Goal: Find specific page/section: Find specific page/section

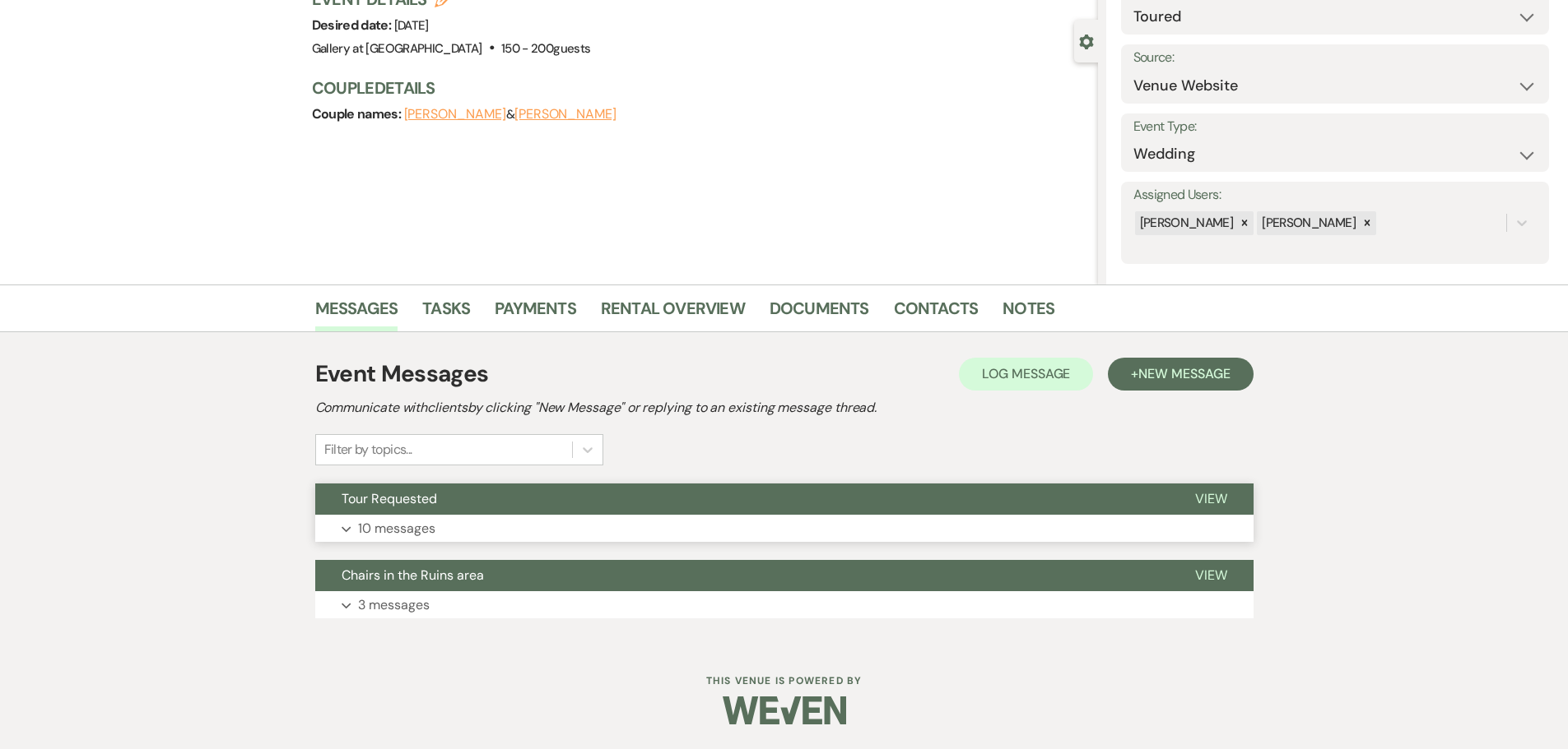
click at [639, 542] on button "Expand 10 messages" at bounding box center [784, 529] width 939 height 28
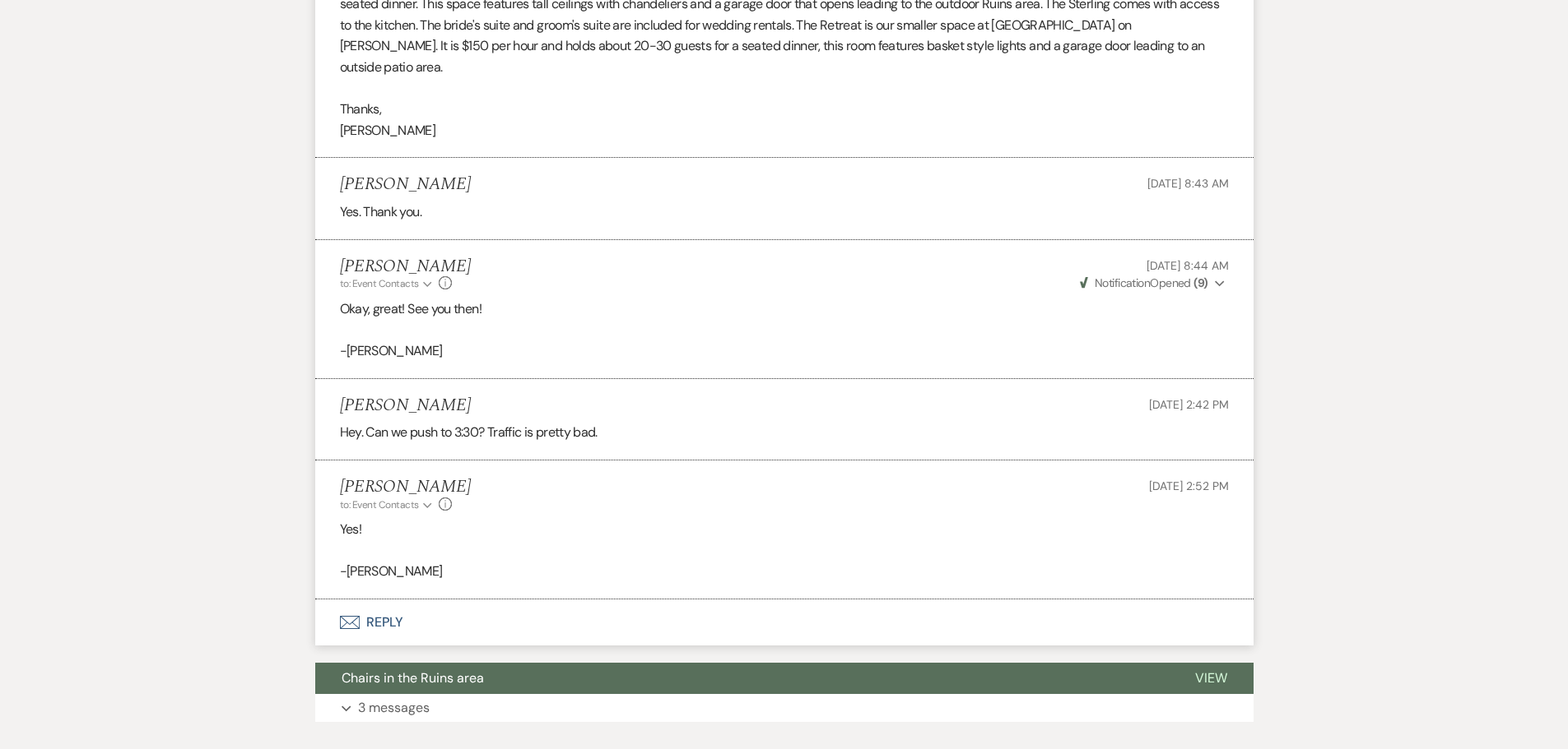
scroll to position [2345, 0]
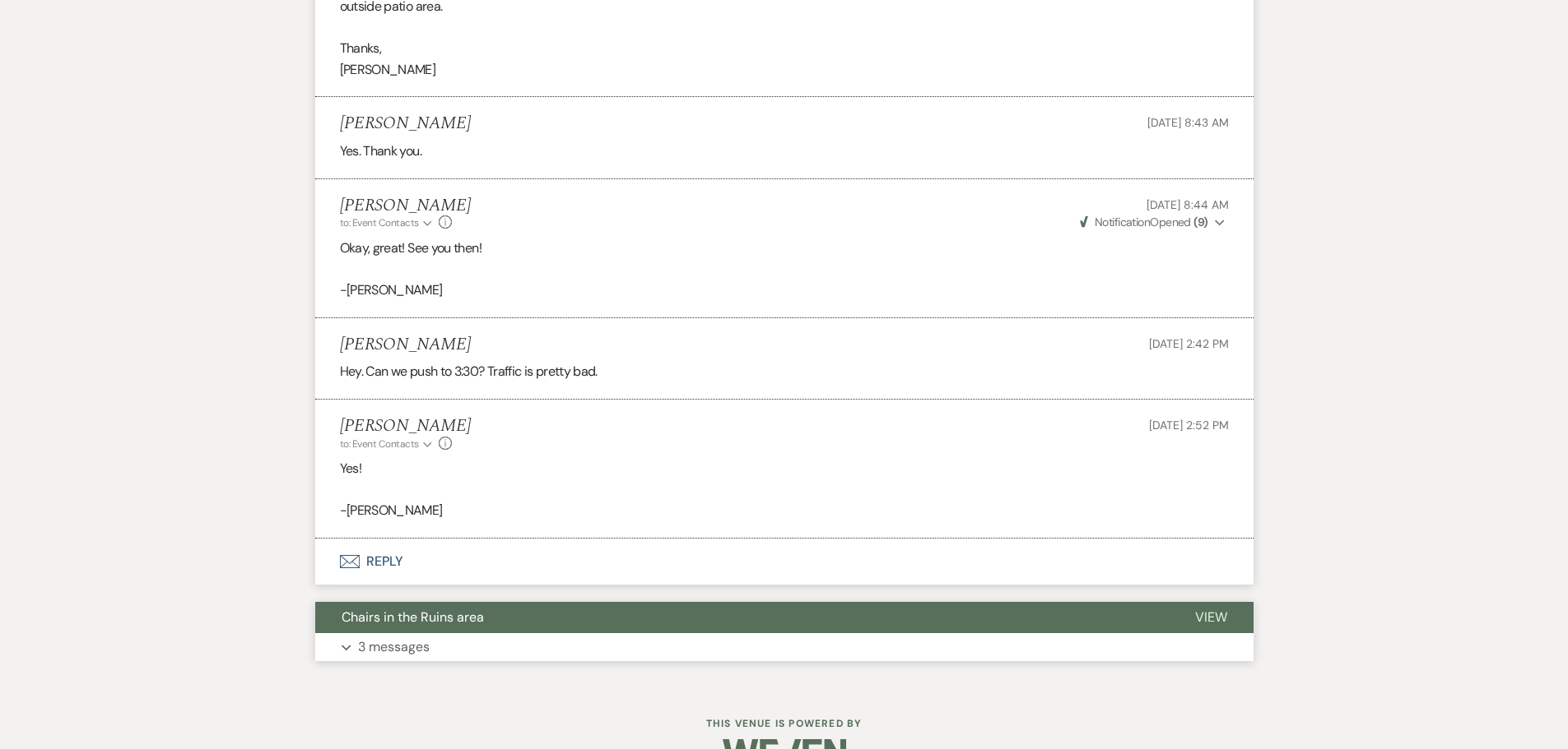
click at [512, 602] on button "Chairs in the Ruins area" at bounding box center [742, 618] width 854 height 31
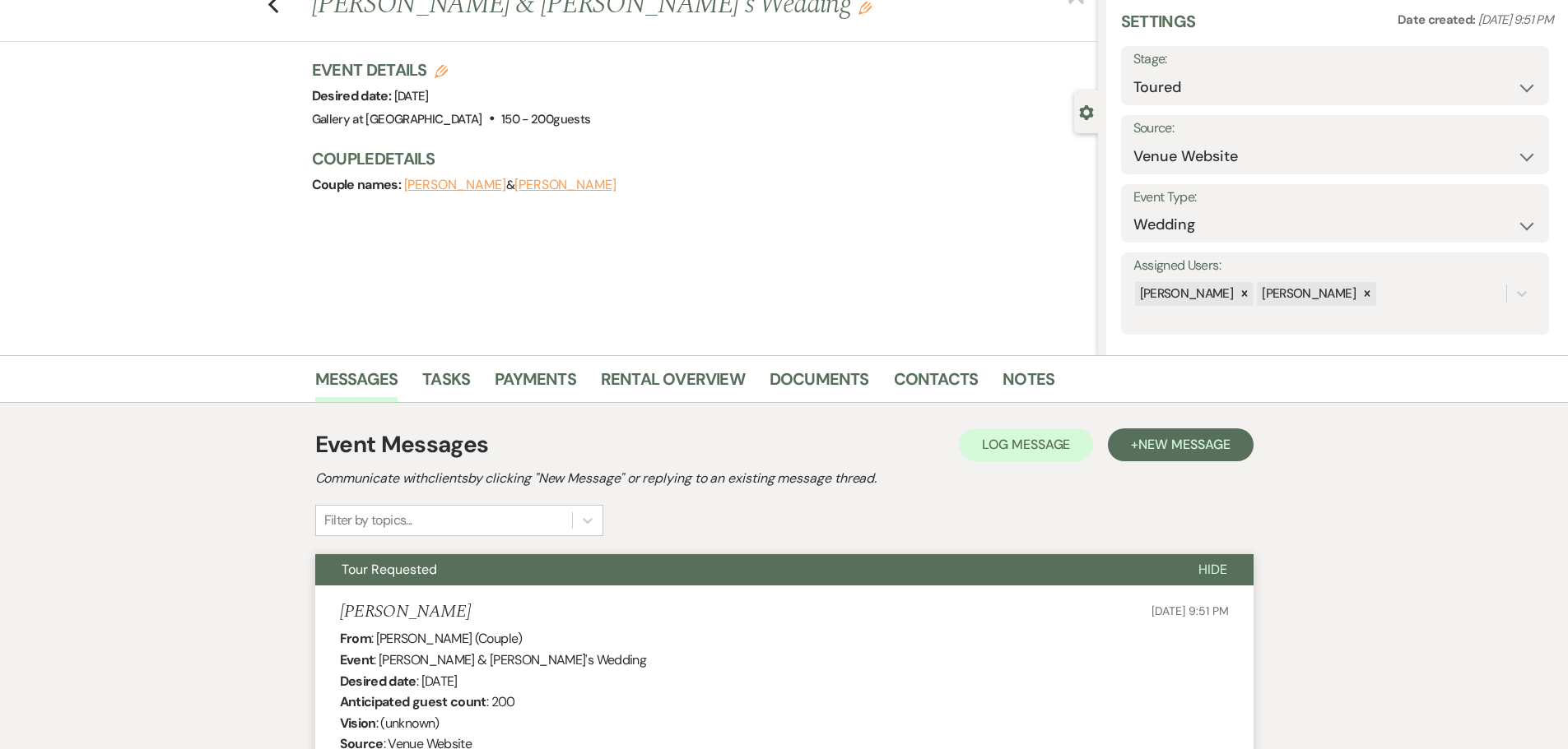
scroll to position [0, 0]
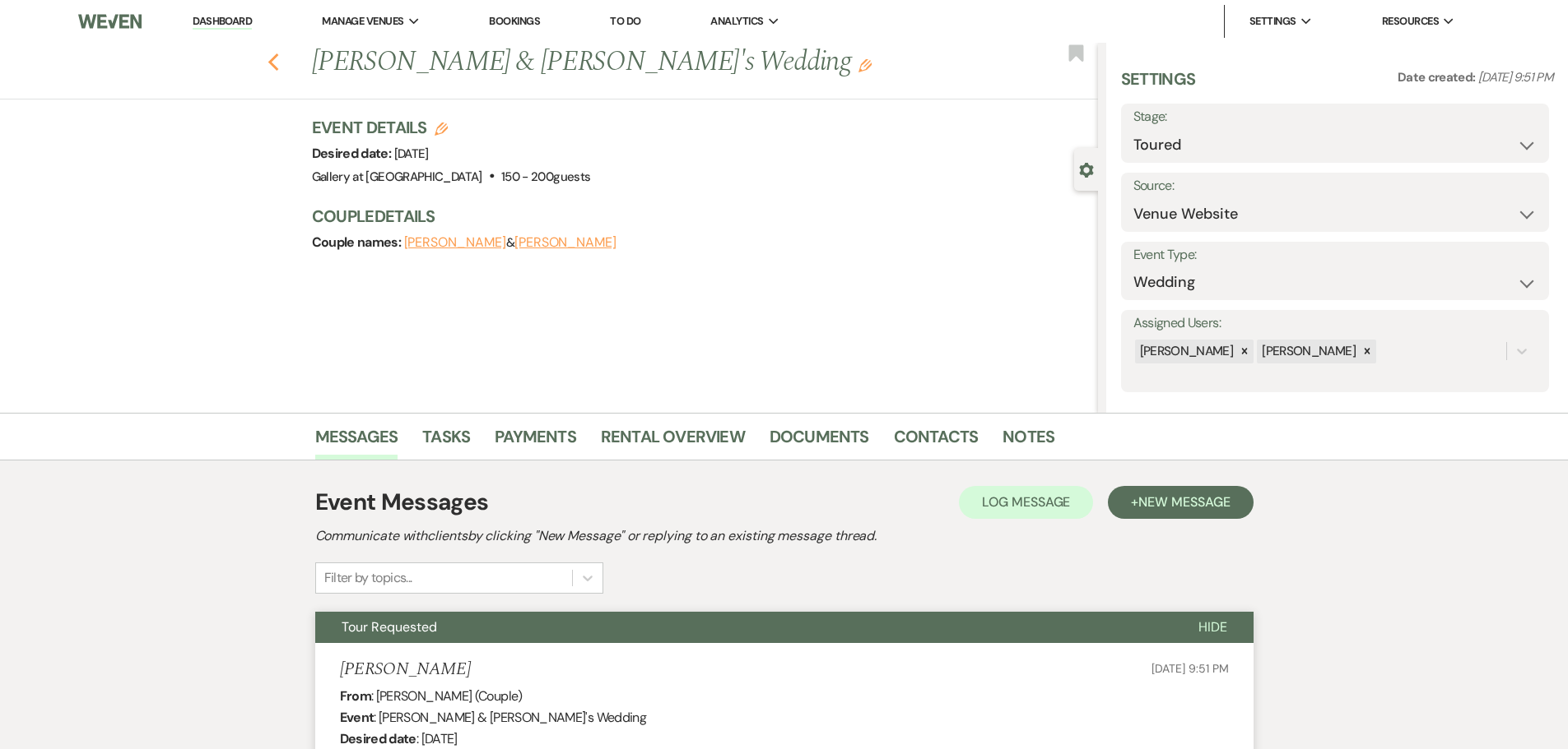
click at [273, 61] on icon "Previous" at bounding box center [273, 62] width 12 height 19
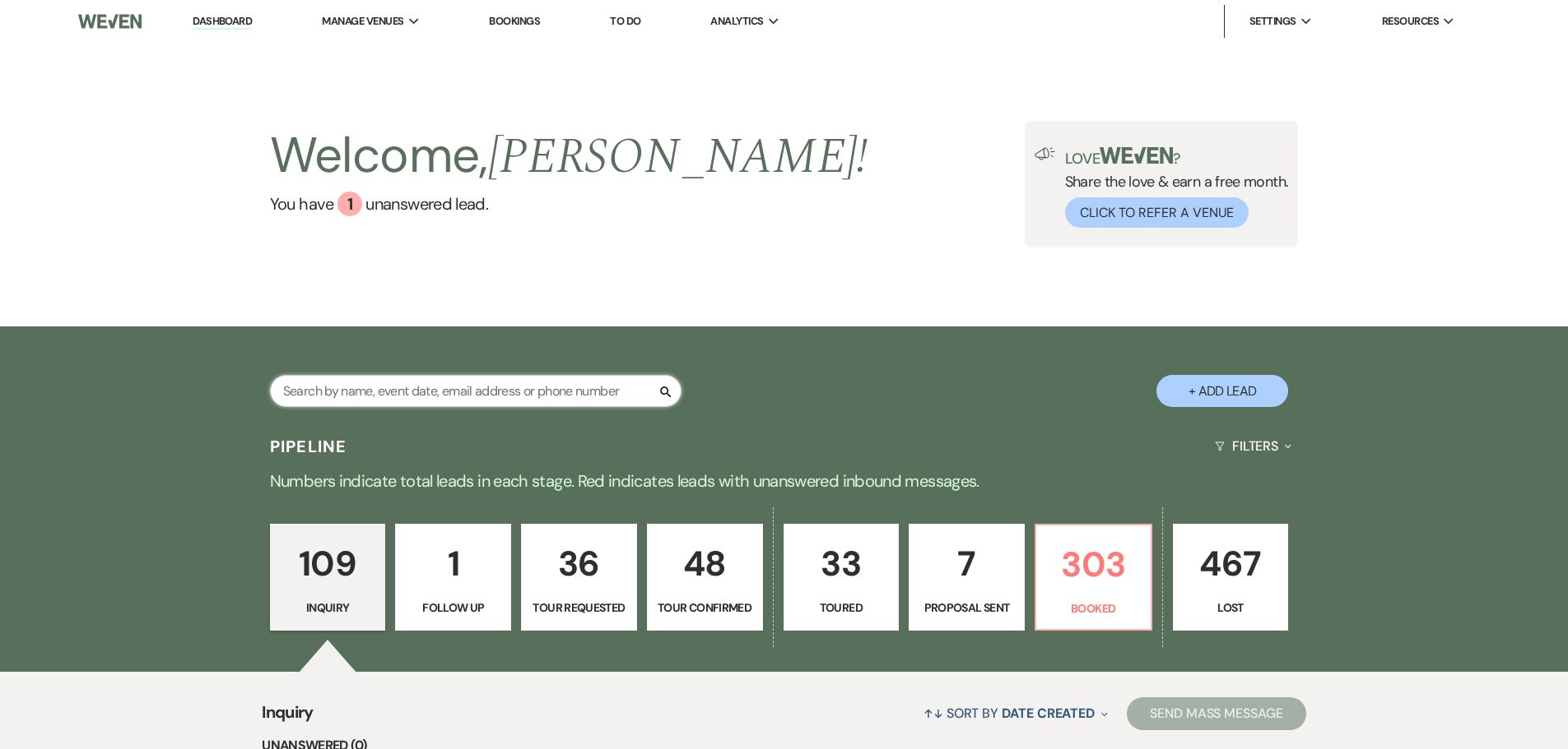
click at [380, 395] on input "text" at bounding box center [475, 391] width 412 height 32
type input "[PERSON_NAME]"
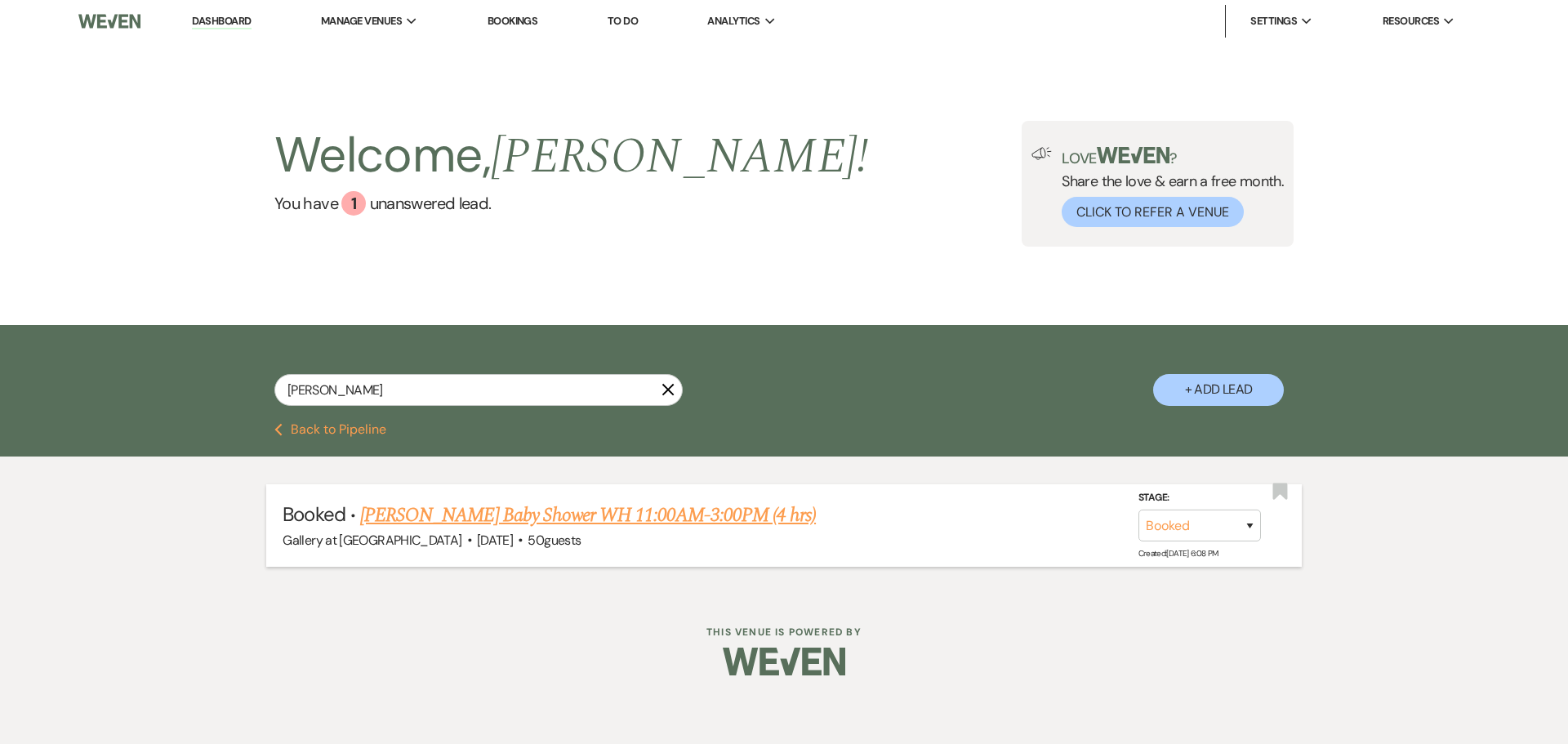
click at [721, 524] on link "[PERSON_NAME] Baby Shower WH 11:00AM-3:00PM (4 hrs)" at bounding box center [588, 516] width 456 height 29
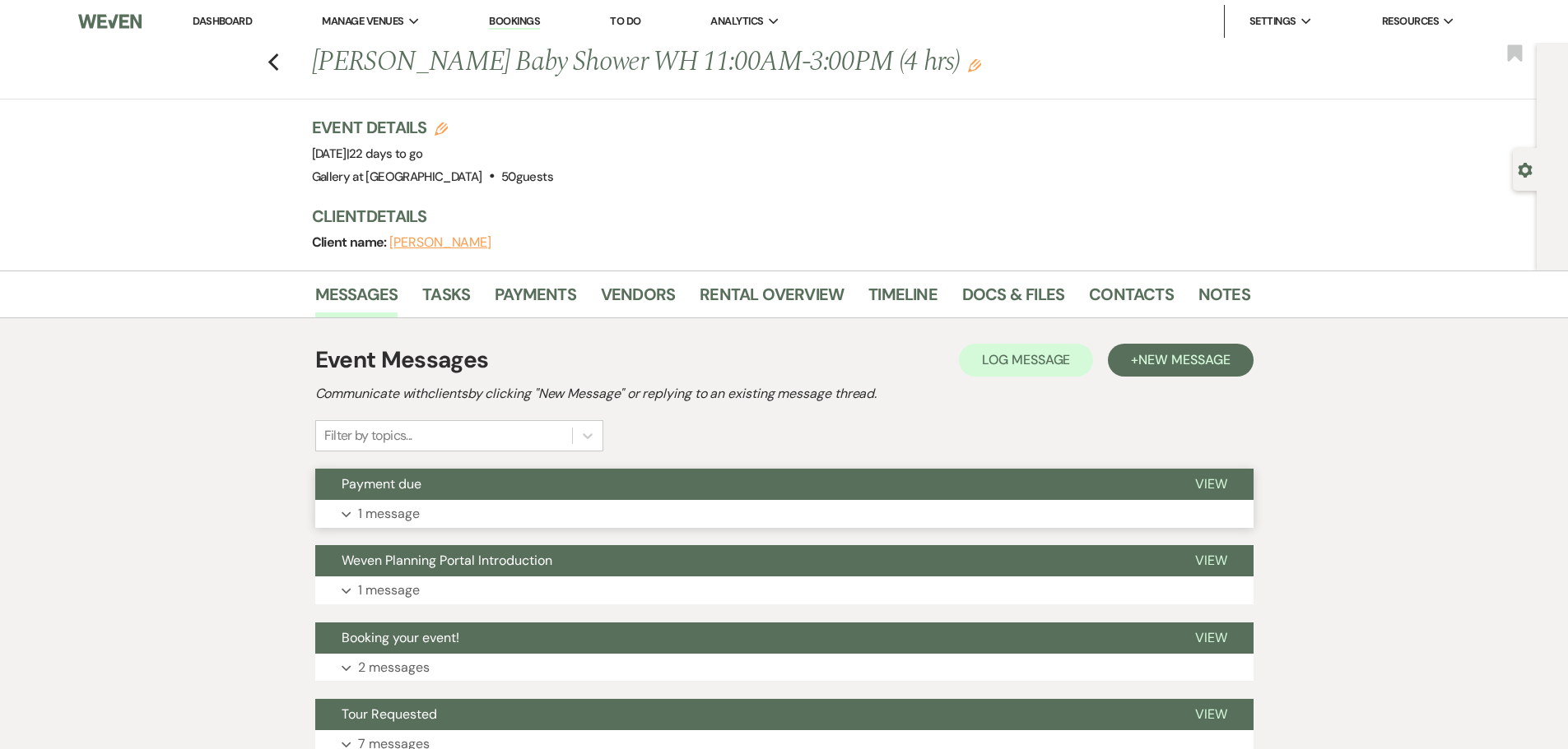
click at [368, 495] on button "Payment due" at bounding box center [742, 484] width 854 height 31
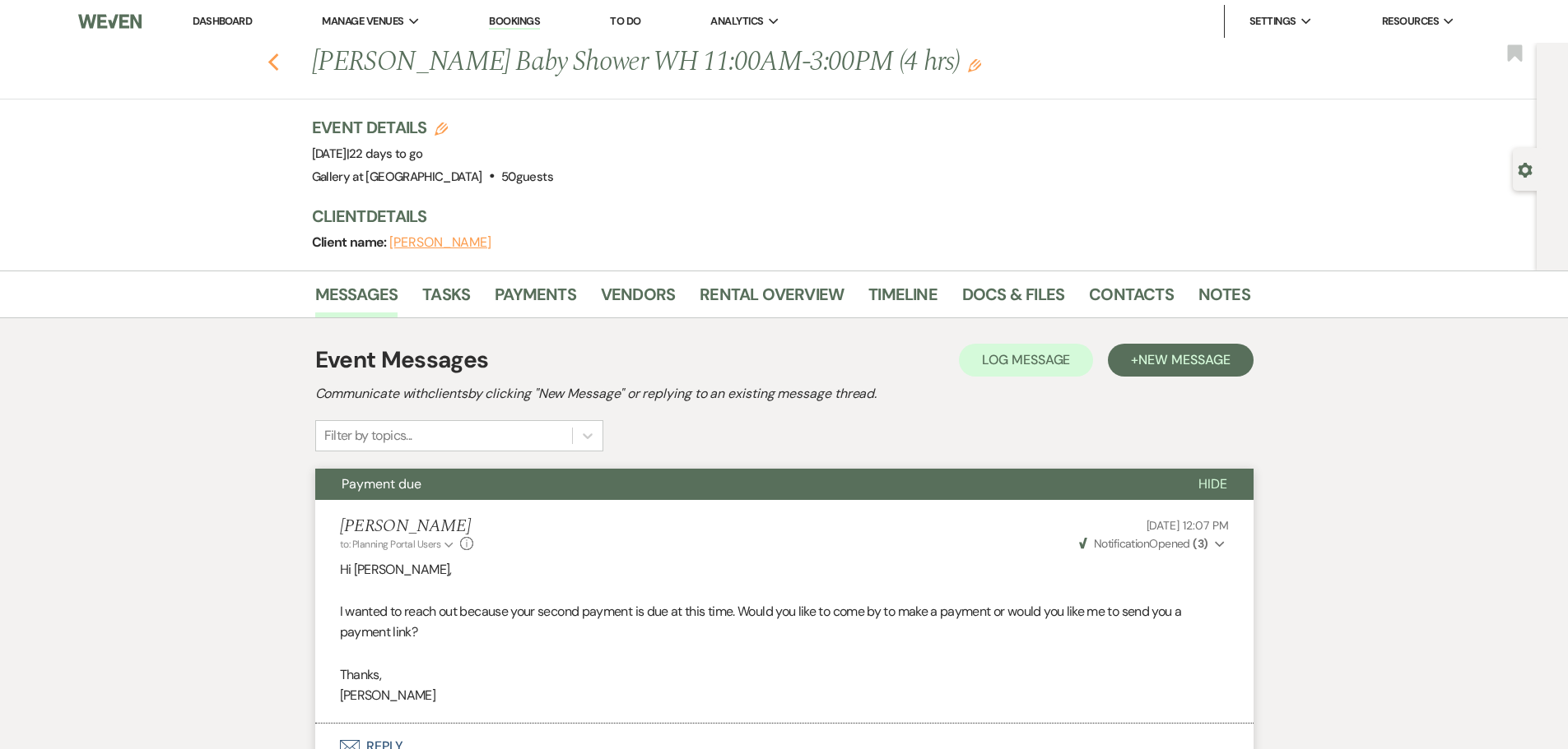
click at [276, 61] on use "button" at bounding box center [273, 63] width 11 height 18
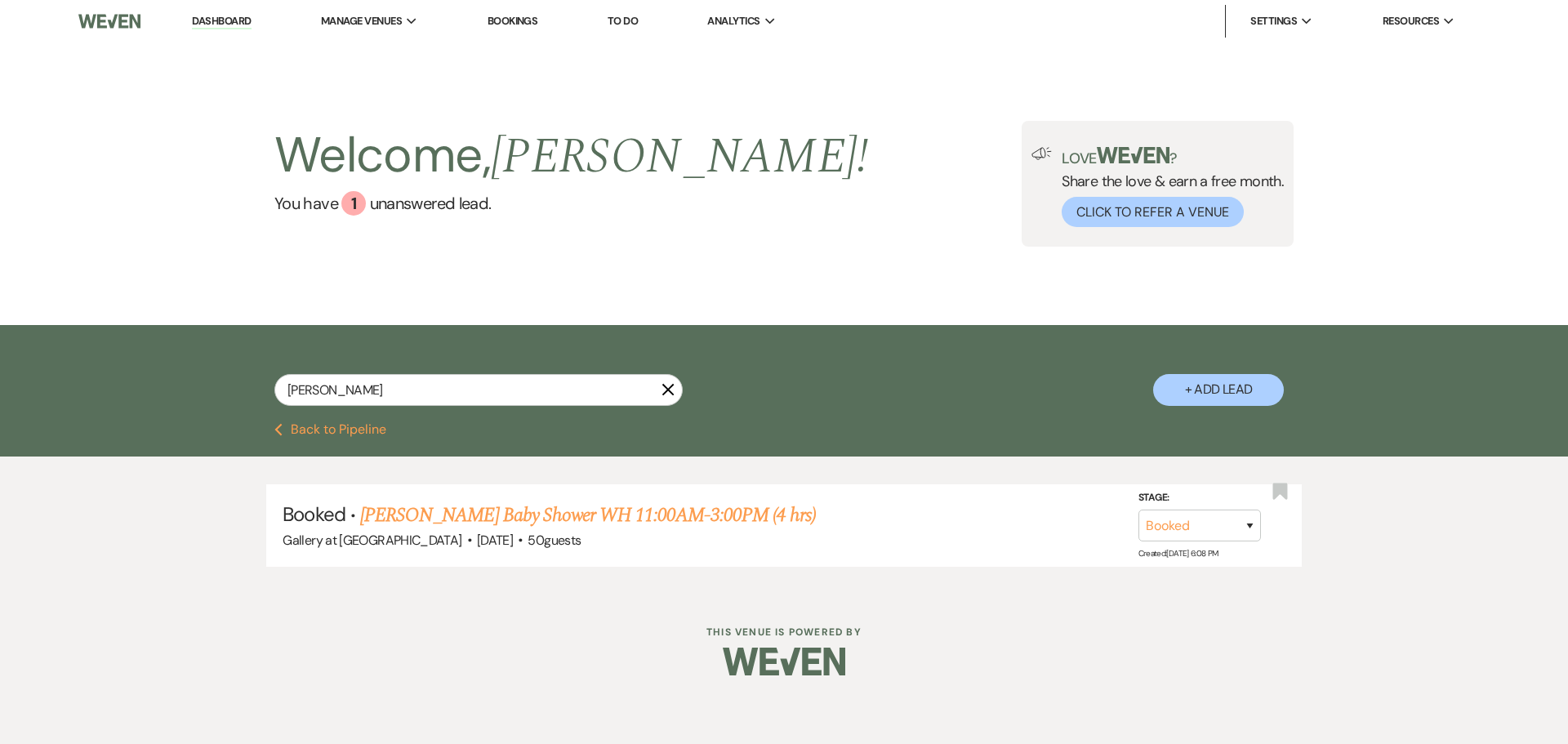
click at [674, 389] on icon "X" at bounding box center [668, 389] width 13 height 13
